Goal: Information Seeking & Learning: Learn about a topic

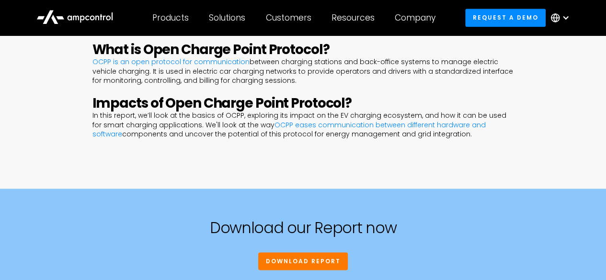
scroll to position [431, 0]
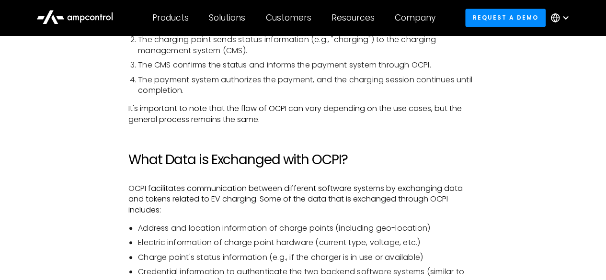
scroll to position [2204, 0]
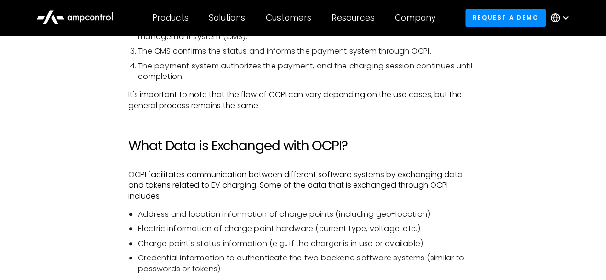
click at [236, 138] on h2 "What Data is Exchanged with OCPI?" at bounding box center [302, 146] width 349 height 16
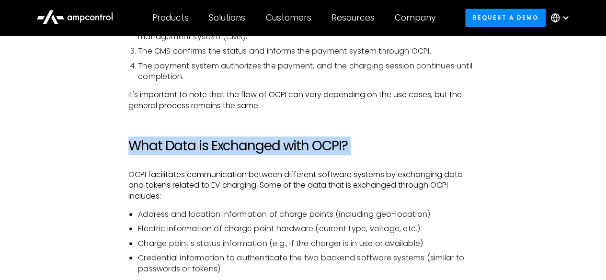
click at [236, 138] on h2 "What Data is Exchanged with OCPI?" at bounding box center [302, 146] width 349 height 16
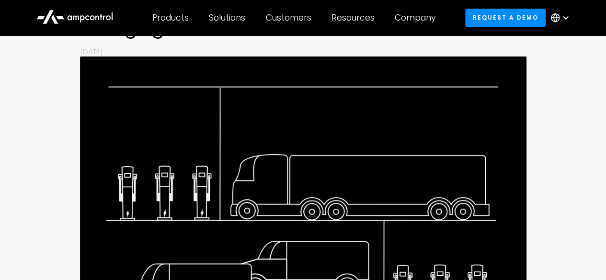
scroll to position [0, 0]
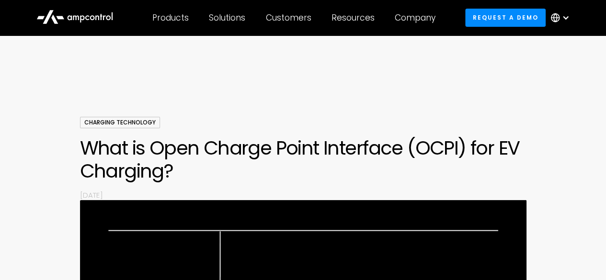
click at [437, 147] on h1 "What is Open Charge Point Interface (OCPI) for EV Charging?" at bounding box center [303, 159] width 446 height 46
click at [503, 148] on h1 "What is Open Charge Point Interface (OCPI) for EV Charging?" at bounding box center [303, 159] width 446 height 46
click at [473, 147] on h1 "What is Open Charge Point Interface (OCPI) for EV Charging?" at bounding box center [303, 159] width 446 height 46
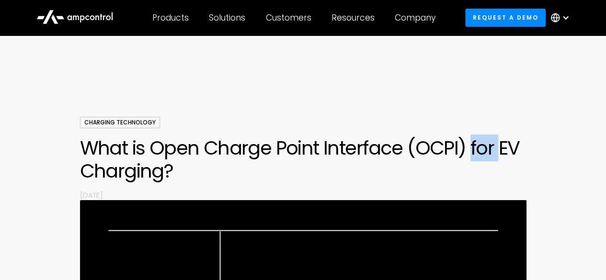
click at [473, 147] on h1 "What is Open Charge Point Interface (OCPI) for EV Charging?" at bounding box center [303, 159] width 446 height 46
click at [501, 140] on h1 "What is Open Charge Point Interface (OCPI) for EV Charging?" at bounding box center [303, 159] width 446 height 46
click at [321, 146] on h1 "What is Open Charge Point Interface (OCPI) for EV Charging?" at bounding box center [303, 159] width 446 height 46
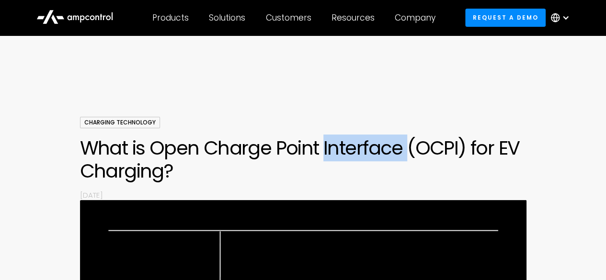
click at [321, 146] on h1 "What is Open Charge Point Interface (OCPI) for EV Charging?" at bounding box center [303, 159] width 446 height 46
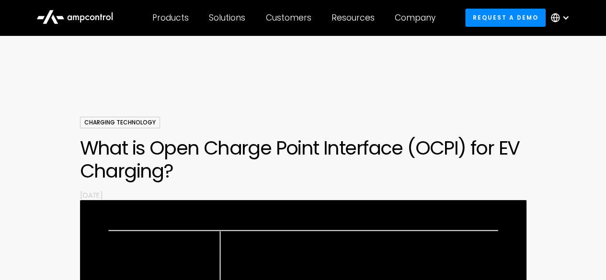
click at [299, 149] on h1 "What is Open Charge Point Interface (OCPI) for EV Charging?" at bounding box center [303, 159] width 446 height 46
click at [265, 149] on h1 "What is Open Charge Point Interface (OCPI) for EV Charging?" at bounding box center [303, 159] width 446 height 46
click at [220, 149] on h1 "What is Open Charge Point Interface (OCPI) for EV Charging?" at bounding box center [303, 159] width 446 height 46
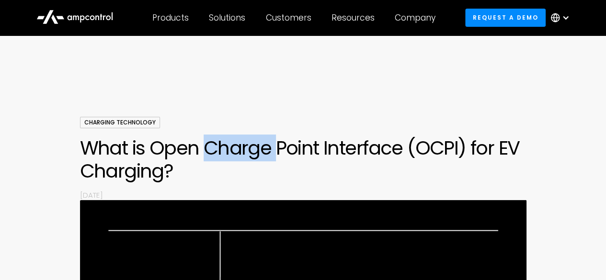
click at [220, 149] on h1 "What is Open Charge Point Interface (OCPI) for EV Charging?" at bounding box center [303, 159] width 446 height 46
click at [301, 152] on h1 "What is Open Charge Point Interface (OCPI) for EV Charging?" at bounding box center [303, 159] width 446 height 46
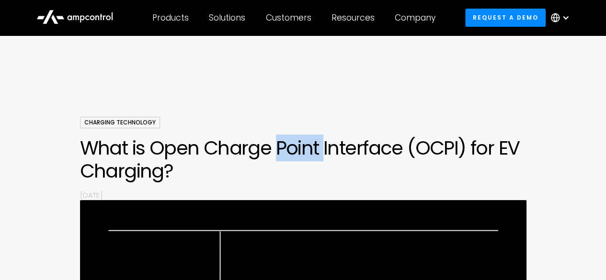
click at [301, 152] on h1 "What is Open Charge Point Interface (OCPI) for EV Charging?" at bounding box center [303, 159] width 446 height 46
click at [371, 149] on h1 "What is Open Charge Point Interface (OCPI) for EV Charging?" at bounding box center [303, 159] width 446 height 46
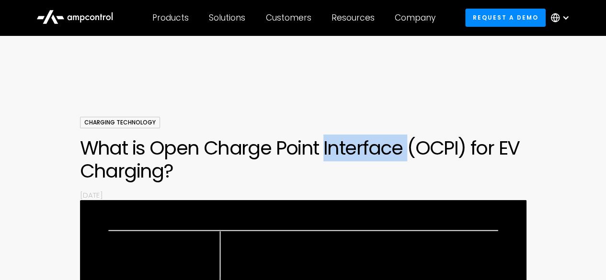
click at [371, 149] on h1 "What is Open Charge Point Interface (OCPI) for EV Charging?" at bounding box center [303, 159] width 446 height 46
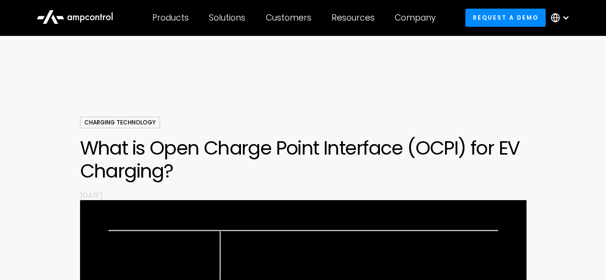
click at [294, 147] on h1 "What is Open Charge Point Interface (OCPI) for EV Charging?" at bounding box center [303, 159] width 446 height 46
click at [257, 147] on h1 "What is Open Charge Point Interface (OCPI) for EV Charging?" at bounding box center [303, 159] width 446 height 46
click at [174, 147] on h1 "What is Open Charge Point Interface (OCPI) for EV Charging?" at bounding box center [303, 159] width 446 height 46
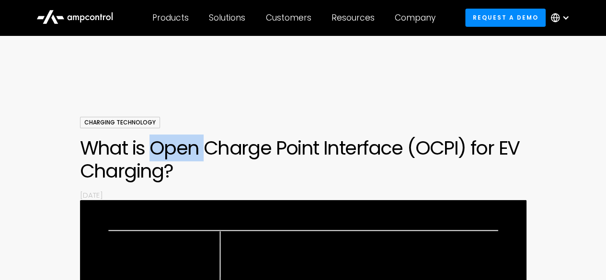
click at [174, 147] on h1 "What is Open Charge Point Interface (OCPI) for EV Charging?" at bounding box center [303, 159] width 446 height 46
click at [243, 147] on h1 "What is Open Charge Point Interface (OCPI) for EV Charging?" at bounding box center [303, 159] width 446 height 46
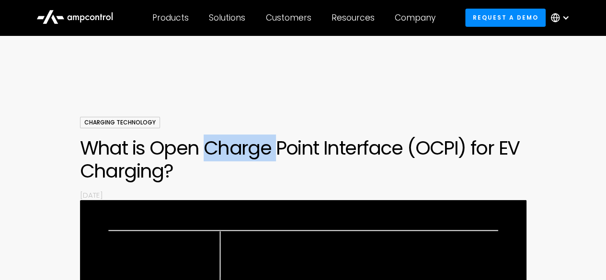
click at [243, 147] on h1 "What is Open Charge Point Interface (OCPI) for EV Charging?" at bounding box center [303, 159] width 446 height 46
click at [296, 145] on h1 "What is Open Charge Point Interface (OCPI) for EV Charging?" at bounding box center [303, 159] width 446 height 46
click at [302, 144] on h1 "What is Open Charge Point Interface (OCPI) for EV Charging?" at bounding box center [303, 159] width 446 height 46
click at [340, 143] on h1 "What is Open Charge Point Interface (OCPI) for EV Charging?" at bounding box center [303, 159] width 446 height 46
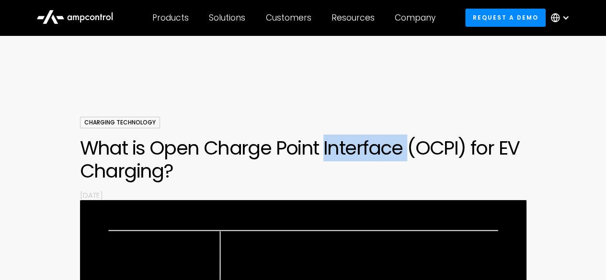
click at [340, 143] on h1 "What is Open Charge Point Interface (OCPI) for EV Charging?" at bounding box center [303, 159] width 446 height 46
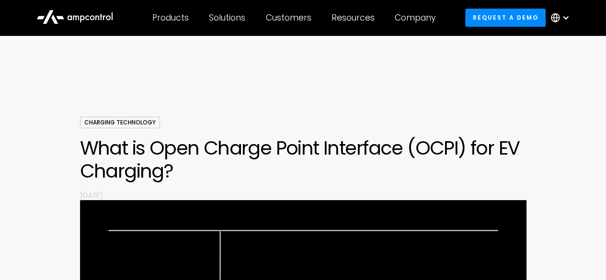
click at [306, 146] on h1 "What is Open Charge Point Interface (OCPI) for EV Charging?" at bounding box center [303, 159] width 446 height 46
click at [254, 146] on h1 "What is Open Charge Point Interface (OCPI) for EV Charging?" at bounding box center [303, 159] width 446 height 46
click at [178, 148] on h1 "What is Open Charge Point Interface (OCPI) for EV Charging?" at bounding box center [303, 159] width 446 height 46
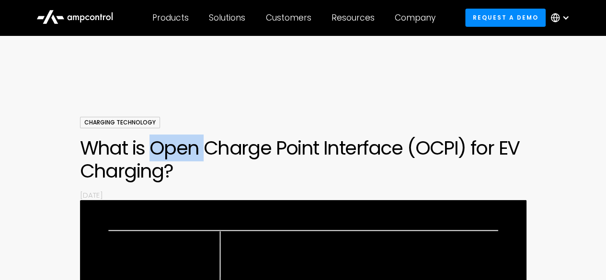
click at [178, 148] on h1 "What is Open Charge Point Interface (OCPI) for EV Charging?" at bounding box center [303, 159] width 446 height 46
click at [240, 146] on h1 "What is Open Charge Point Interface (OCPI) for EV Charging?" at bounding box center [303, 159] width 446 height 46
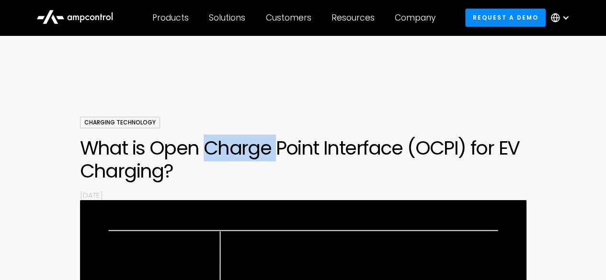
drag, startPoint x: 240, startPoint y: 146, endPoint x: 283, endPoint y: 143, distance: 43.7
click at [240, 146] on h1 "What is Open Charge Point Interface (OCPI) for EV Charging?" at bounding box center [303, 159] width 446 height 46
click at [287, 142] on h1 "What is Open Charge Point Interface (OCPI) for EV Charging?" at bounding box center [303, 159] width 446 height 46
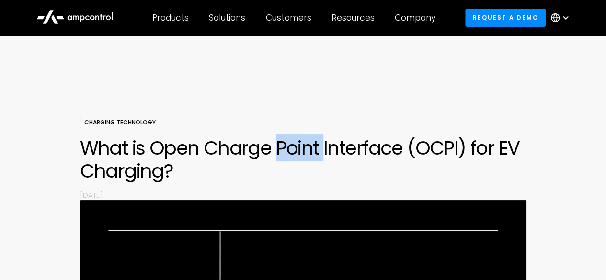
click at [287, 142] on h1 "What is Open Charge Point Interface (OCPI) for EV Charging?" at bounding box center [303, 159] width 446 height 46
click at [347, 144] on h1 "What is Open Charge Point Interface (OCPI) for EV Charging?" at bounding box center [303, 159] width 446 height 46
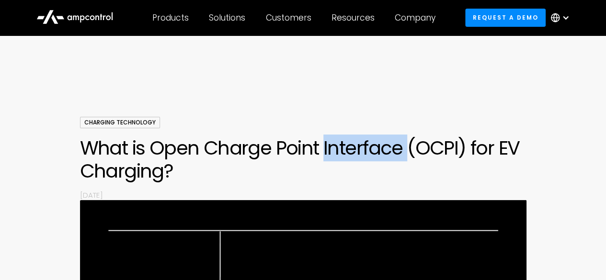
click at [347, 144] on h1 "What is Open Charge Point Interface (OCPI) for EV Charging?" at bounding box center [303, 159] width 446 height 46
